Goal: Task Accomplishment & Management: Use online tool/utility

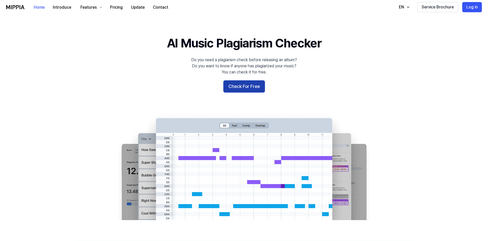
click at [251, 87] on button "Check For Free" at bounding box center [244, 86] width 42 height 12
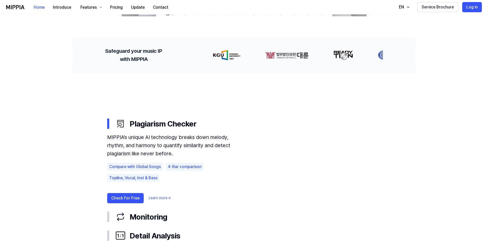
scroll to position [204, 0]
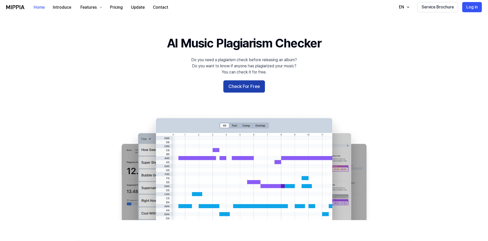
click at [250, 83] on button "Check For Free" at bounding box center [244, 86] width 42 height 12
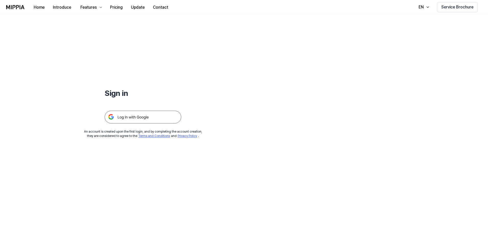
click at [134, 113] on img at bounding box center [143, 117] width 77 height 13
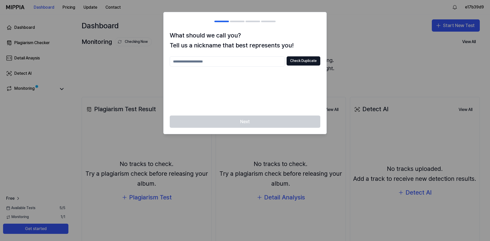
click at [228, 64] on input "text" at bounding box center [227, 61] width 115 height 10
type input "*******"
click at [307, 59] on button "Check Duplicate" at bounding box center [303, 60] width 34 height 9
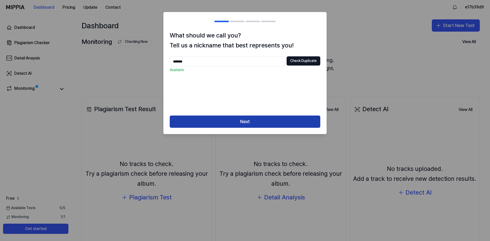
click at [257, 120] on button "Next" at bounding box center [245, 122] width 151 height 12
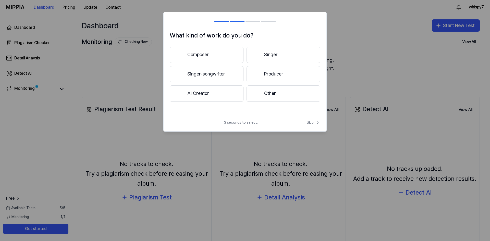
click at [312, 122] on span "Skip" at bounding box center [314, 122] width 14 height 5
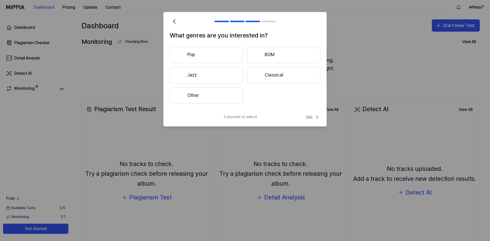
click at [308, 115] on span "Skip" at bounding box center [313, 117] width 15 height 6
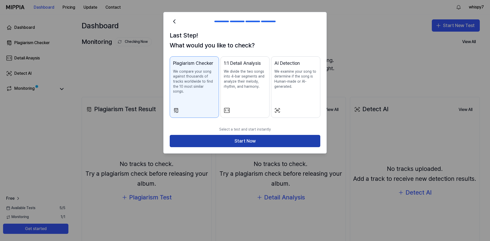
click at [280, 138] on button "Start Now" at bounding box center [245, 141] width 151 height 12
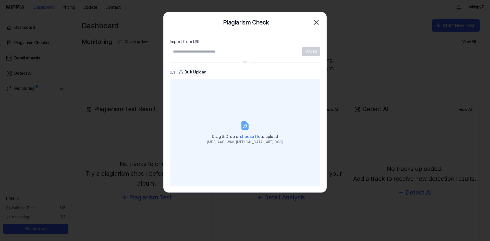
click at [250, 132] on label "Drag & Drop or choose file to upload (MP3, AAC, WAV, FLAC, AIFF, OGG)" at bounding box center [245, 132] width 151 height 107
click at [0, 0] on input "Drag & Drop or choose file to upload (MP3, AAC, WAV, FLAC, AIFF, OGG)" at bounding box center [0, 0] width 0 height 0
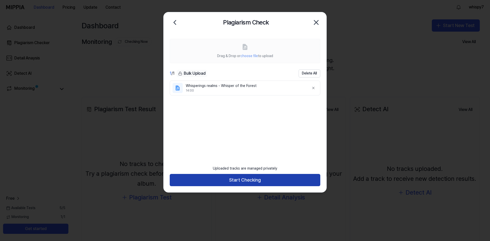
click at [236, 177] on button "Start Checking" at bounding box center [245, 180] width 151 height 12
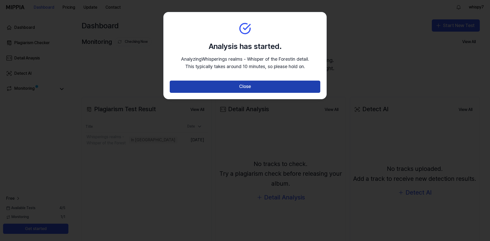
click at [248, 86] on button "Close" at bounding box center [245, 87] width 151 height 12
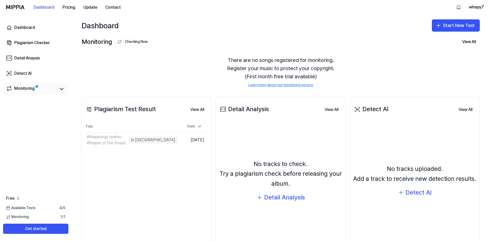
click at [36, 87] on span at bounding box center [37, 86] width 2 height 2
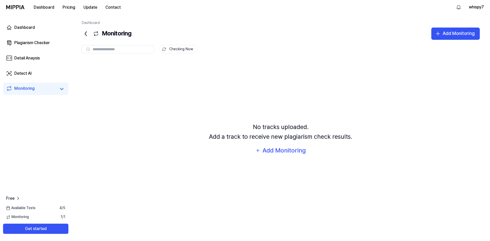
click at [84, 32] on icon at bounding box center [86, 34] width 8 height 8
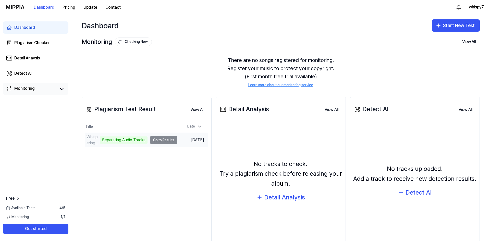
click at [172, 141] on td "Whisperings realms - Whisper of the Forest Separating Audio Tracks Go to Results" at bounding box center [131, 140] width 92 height 14
click at [161, 141] on td "Whisperings realms - Whisper of the Forest Separating Audio Tracks Go to Results" at bounding box center [131, 140] width 92 height 14
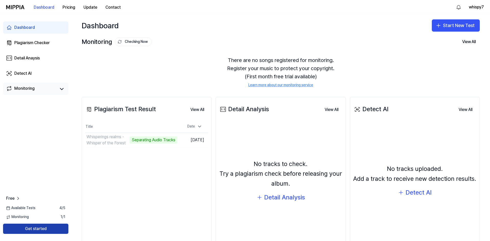
click at [47, 225] on button "Get started" at bounding box center [35, 229] width 65 height 10
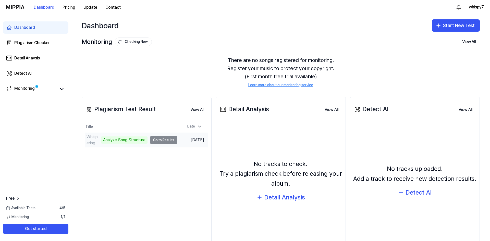
click at [159, 141] on td "Whisperings realms - Whisper of the Forest Analyze Song Structure Go to Results" at bounding box center [131, 140] width 92 height 14
click at [60, 89] on icon at bounding box center [62, 89] width 6 height 6
click at [16, 199] on icon at bounding box center [18, 198] width 5 height 5
click at [199, 106] on button "View All" at bounding box center [197, 110] width 22 height 10
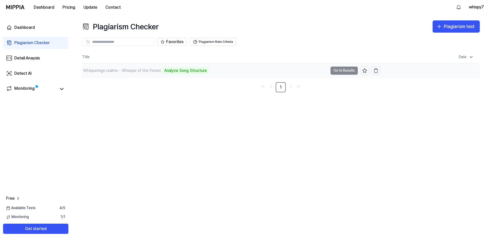
click at [334, 71] on td "Whisperings realms - Whisper of the Forest Analyze Song Structure Go to Results" at bounding box center [231, 71] width 298 height 14
click at [106, 68] on div "Whisperings realms - Whisper of the Forest" at bounding box center [122, 71] width 78 height 6
click at [215, 43] on button "Plagiarism Rate Criteria" at bounding box center [213, 42] width 46 height 8
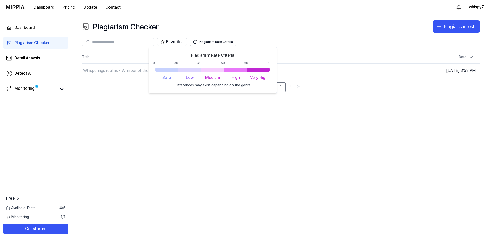
click at [291, 27] on div "Plagiarism Checker Plagiarism test" at bounding box center [281, 26] width 398 height 12
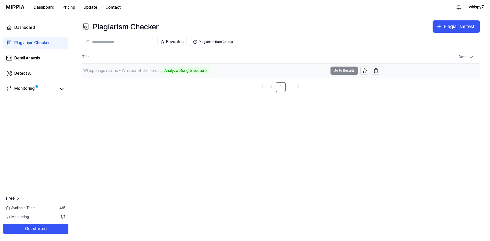
click at [335, 71] on td "Whisperings realms - Whisper of the Forest Analyze Song Structure Go to Results" at bounding box center [231, 71] width 298 height 14
click at [26, 91] on div "Monitoring" at bounding box center [24, 88] width 20 height 7
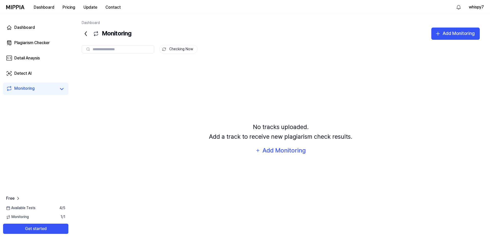
click at [84, 32] on icon at bounding box center [86, 34] width 8 height 8
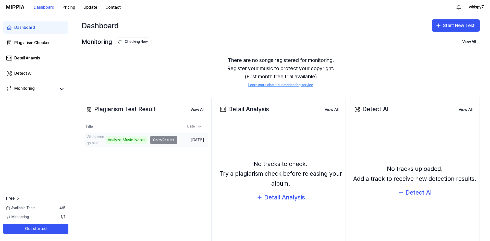
click at [157, 141] on td "Whisperings realms - Whisper of the Forest Analyze Music Notes Go to Results" at bounding box center [131, 140] width 92 height 14
click at [44, 41] on div "Plagiarism Checker" at bounding box center [31, 43] width 35 height 6
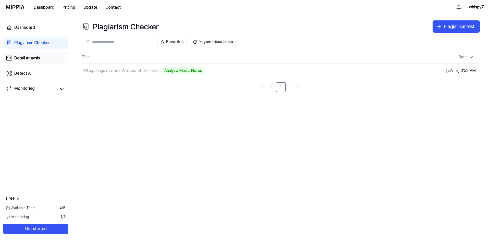
click at [42, 59] on link "Detail Anaysis" at bounding box center [35, 58] width 65 height 12
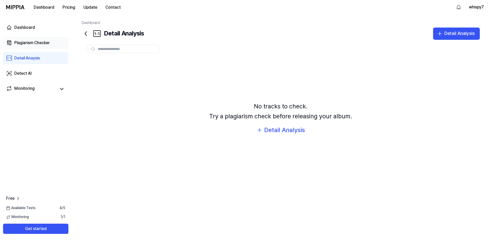
click at [42, 47] on link "Plagiarism Checker" at bounding box center [35, 43] width 65 height 12
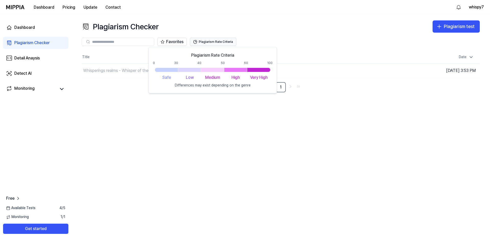
click at [209, 42] on button "Plagiarism Rate Criteria" at bounding box center [213, 42] width 46 height 8
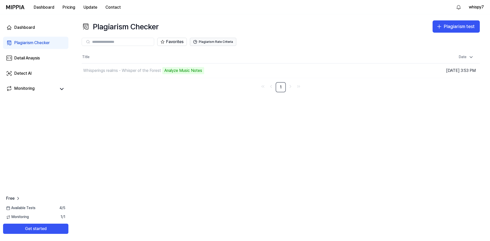
click at [209, 42] on button "Plagiarism Rate Criteria" at bounding box center [213, 42] width 46 height 8
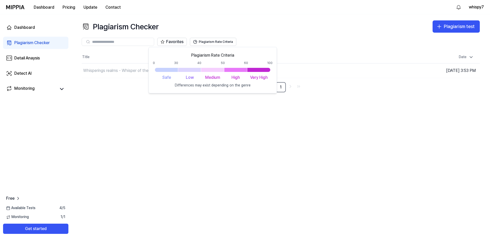
click at [286, 207] on div "Plagiarism Checker Plagiarism test Plagiarism Checker Detail Analysis Detect AI…" at bounding box center [280, 127] width 418 height 227
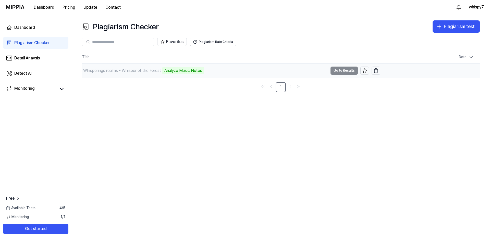
click at [183, 73] on div "Analyze Music Notes" at bounding box center [183, 70] width 42 height 7
click at [22, 58] on div "Detail Anaysis" at bounding box center [27, 58] width 26 height 6
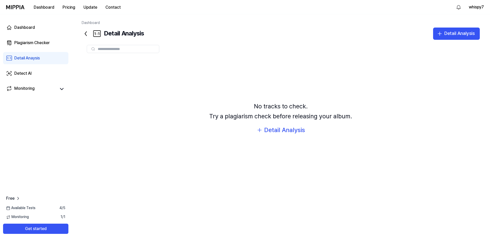
click at [32, 59] on div "Detail Anaysis" at bounding box center [27, 58] width 26 height 6
click at [83, 32] on icon at bounding box center [86, 34] width 8 height 8
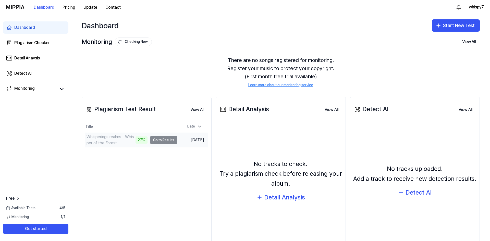
click at [167, 140] on td "Whisperings realms - Whisper of the Forest 27% Go to Results" at bounding box center [131, 140] width 92 height 14
click at [152, 139] on button "Go to Results" at bounding box center [163, 140] width 27 height 8
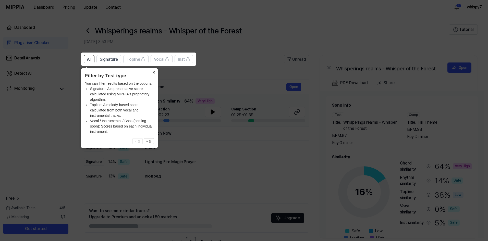
click at [154, 72] on button "×" at bounding box center [153, 71] width 8 height 7
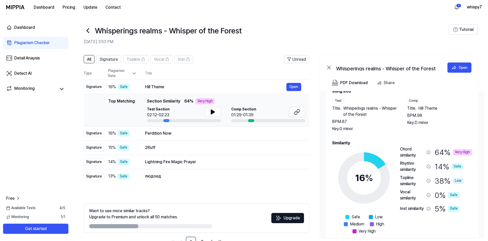
scroll to position [22, 0]
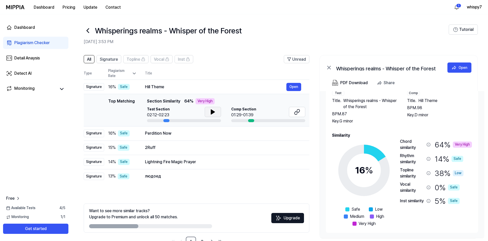
click at [212, 117] on button at bounding box center [213, 112] width 16 height 10
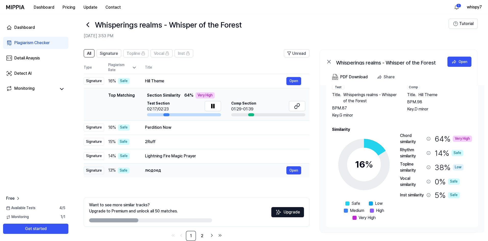
scroll to position [16, 0]
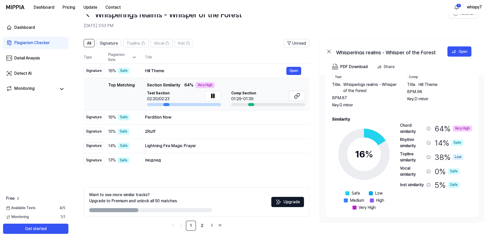
click at [466, 127] on div "Very High" at bounding box center [462, 129] width 19 height 6
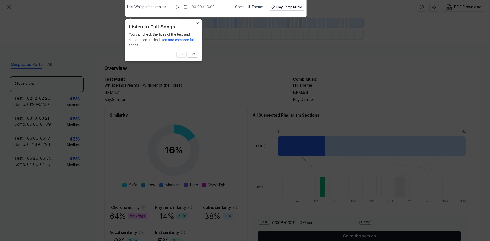
click at [198, 23] on button "×" at bounding box center [197, 22] width 8 height 7
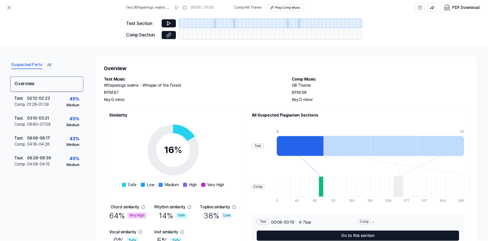
scroll to position [16, 0]
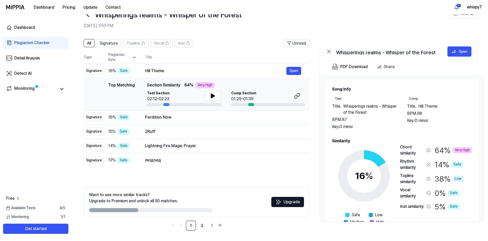
click at [415, 99] on div "Comp" at bounding box center [413, 98] width 13 height 5
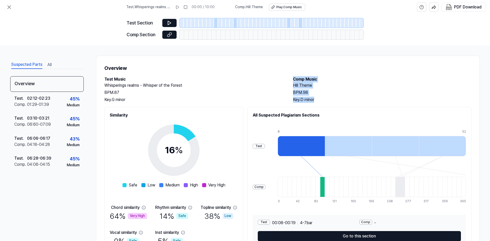
drag, startPoint x: 290, startPoint y: 79, endPoint x: 327, endPoint y: 102, distance: 43.1
click at [327, 102] on div "Test Music Whisperings realms - Whisper of the Forest BPM. 87 Key. G minor Comp…" at bounding box center [287, 89] width 367 height 27
copy div "Comp Music Hill Theme BPM. 98 Key. D minor"
click at [411, 91] on div "BPM. 98" at bounding box center [382, 93] width 178 height 6
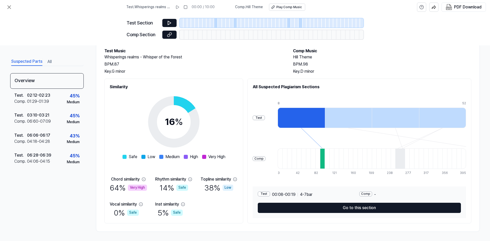
scroll to position [29, 0]
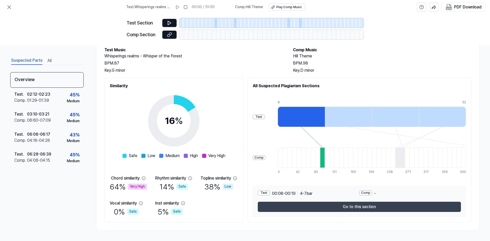
click at [365, 206] on button "Go to this section" at bounding box center [359, 207] width 203 height 10
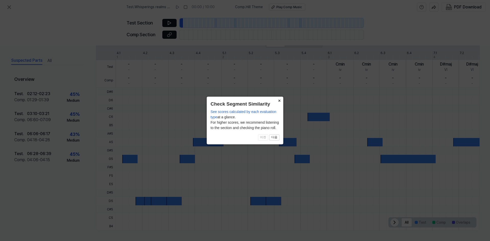
click at [280, 102] on button "×" at bounding box center [279, 100] width 8 height 7
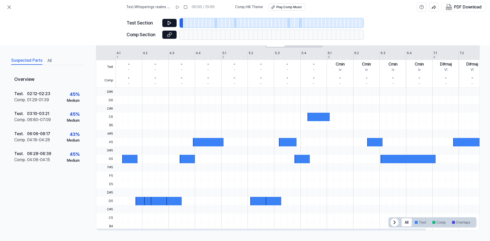
click at [160, 19] on div "Test Section" at bounding box center [245, 22] width 237 height 9
click at [166, 23] on button at bounding box center [169, 23] width 14 height 8
click at [174, 35] on button at bounding box center [169, 35] width 14 height 8
click at [48, 103] on div "Test . 02:12 - 02:23 Comp . 01:29 - 01:39 45 % Medium" at bounding box center [46, 97] width 73 height 20
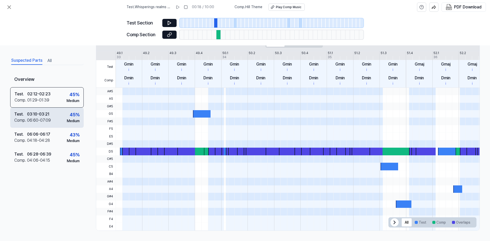
click at [43, 123] on div "06:60 - 07:09" at bounding box center [39, 120] width 24 height 6
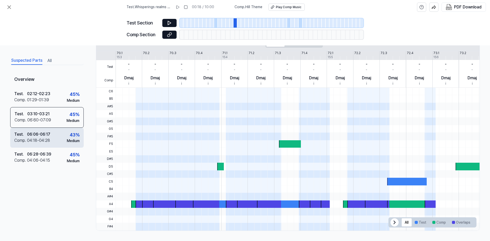
click at [39, 139] on div "04:18 - 04:28" at bounding box center [38, 140] width 23 height 6
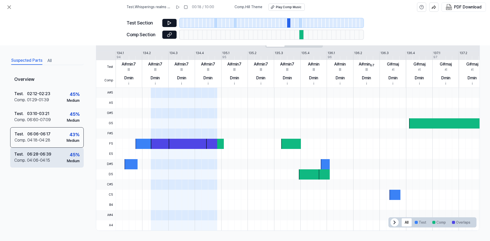
click at [40, 152] on div "06:28 - 06:39" at bounding box center [39, 154] width 24 height 6
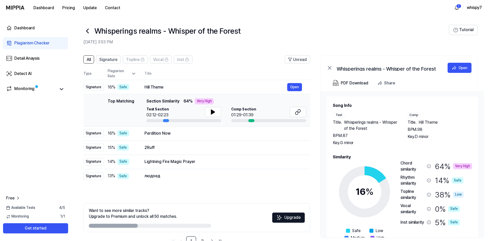
scroll to position [16, 0]
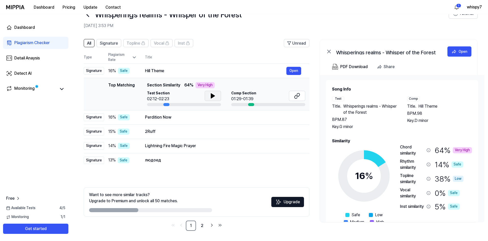
click at [206, 94] on button at bounding box center [213, 96] width 16 height 10
click at [256, 97] on div "Comp Section 01:29-01:39" at bounding box center [268, 96] width 74 height 11
click at [296, 97] on icon at bounding box center [297, 96] width 6 height 6
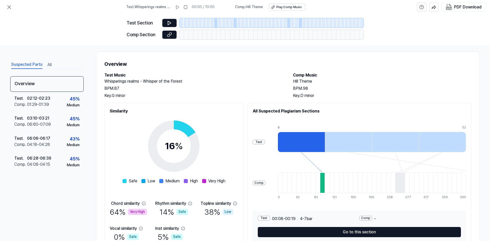
scroll to position [4, 0]
